Goal: Transaction & Acquisition: Download file/media

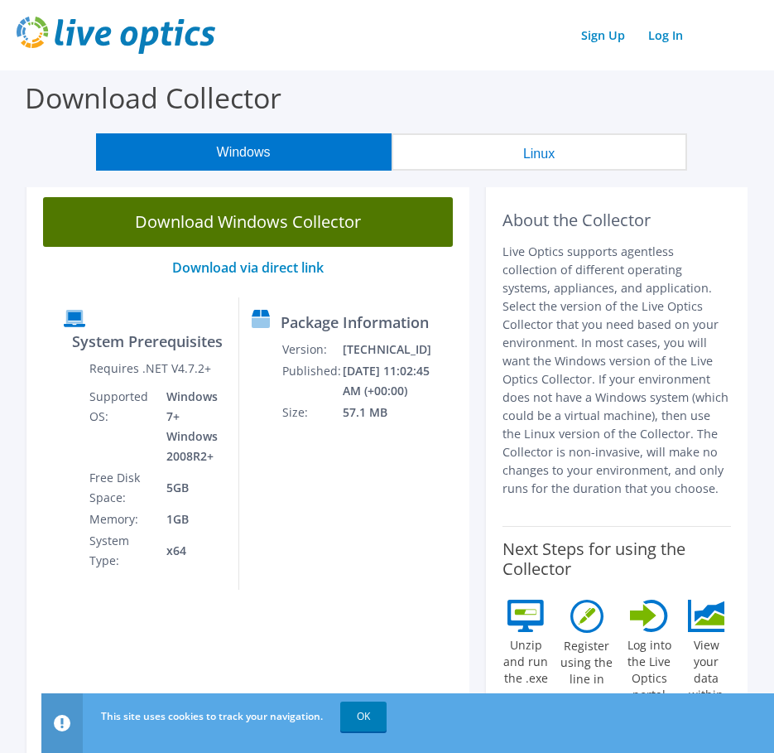
click at [271, 217] on link "Download Windows Collector" at bounding box center [248, 222] width 410 height 50
